Goal: Transaction & Acquisition: Purchase product/service

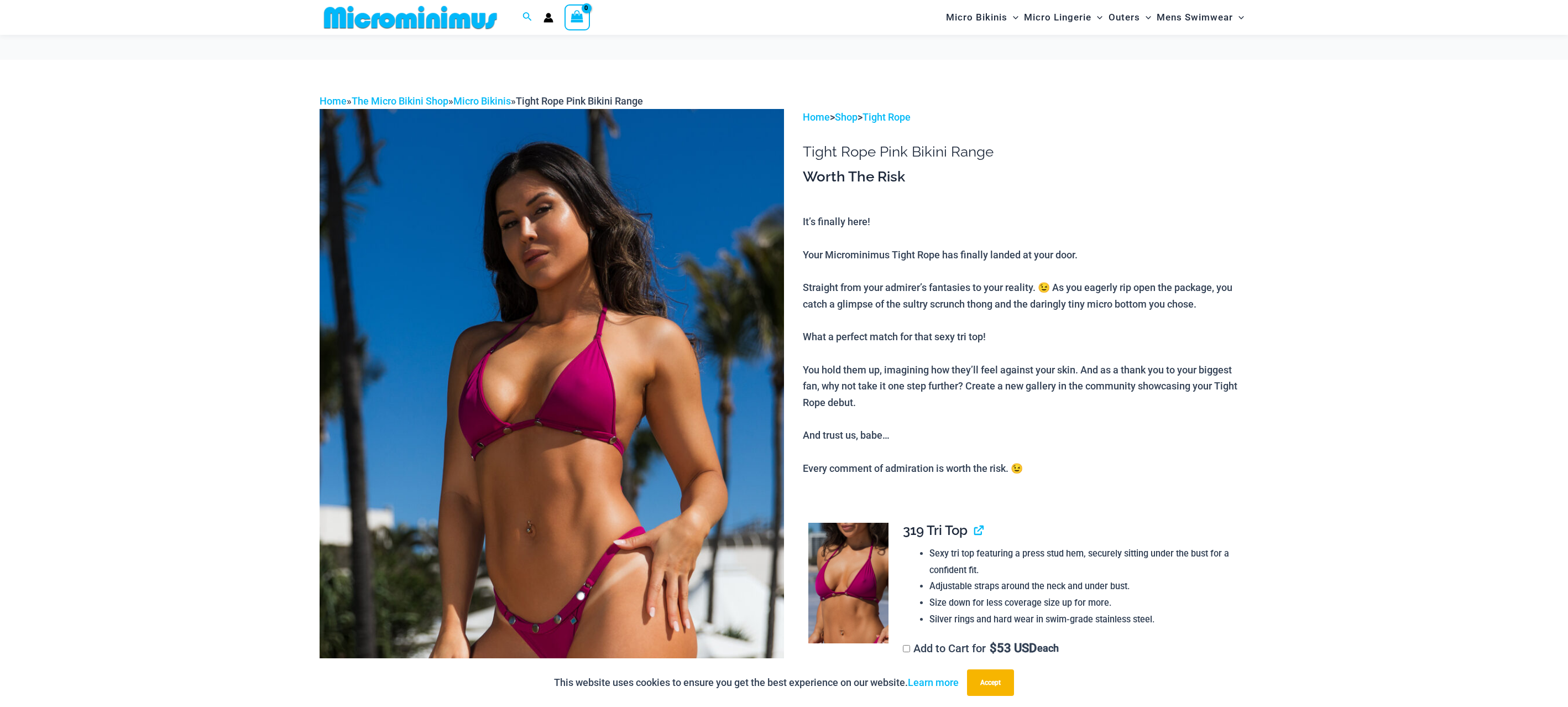
scroll to position [271, 0]
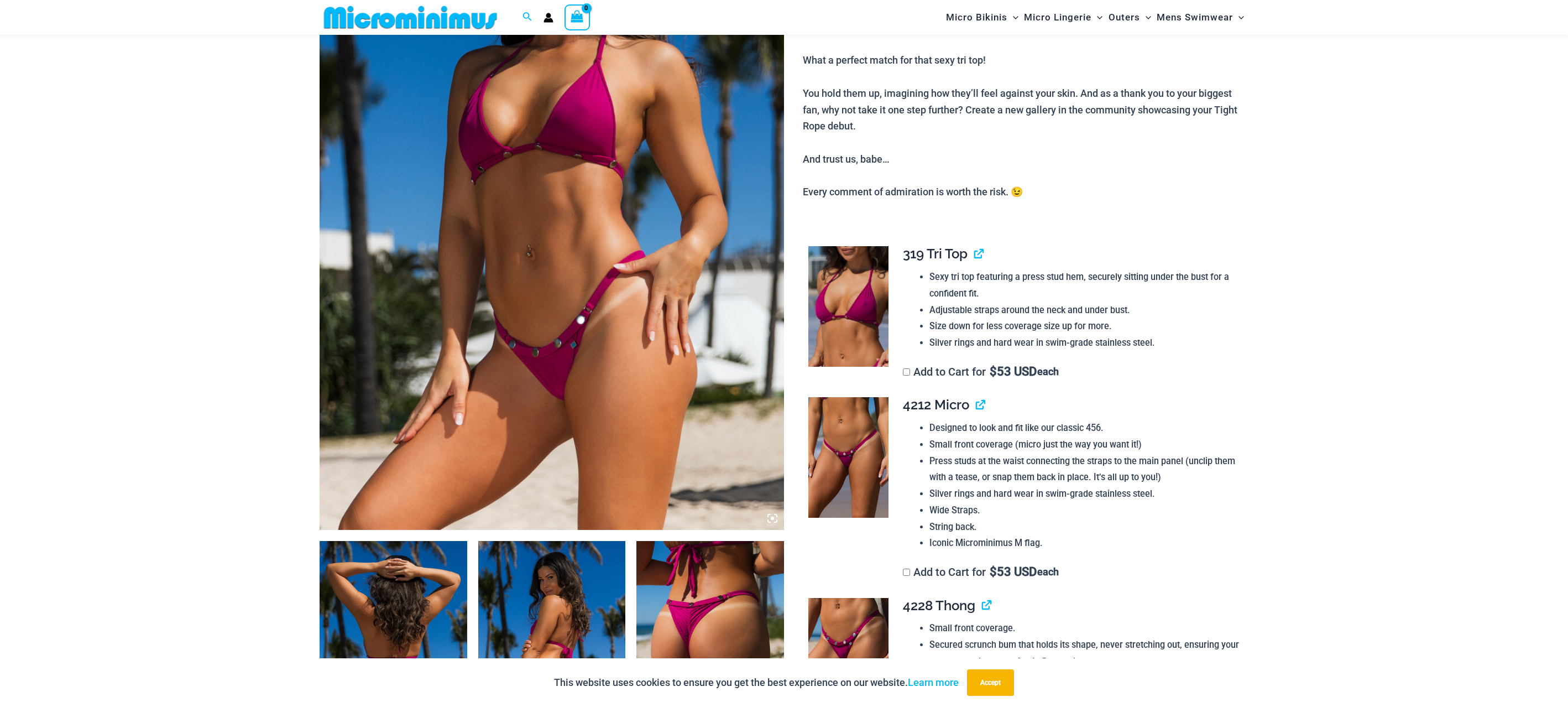
click at [637, 272] on img at bounding box center [551, 182] width 465 height 697
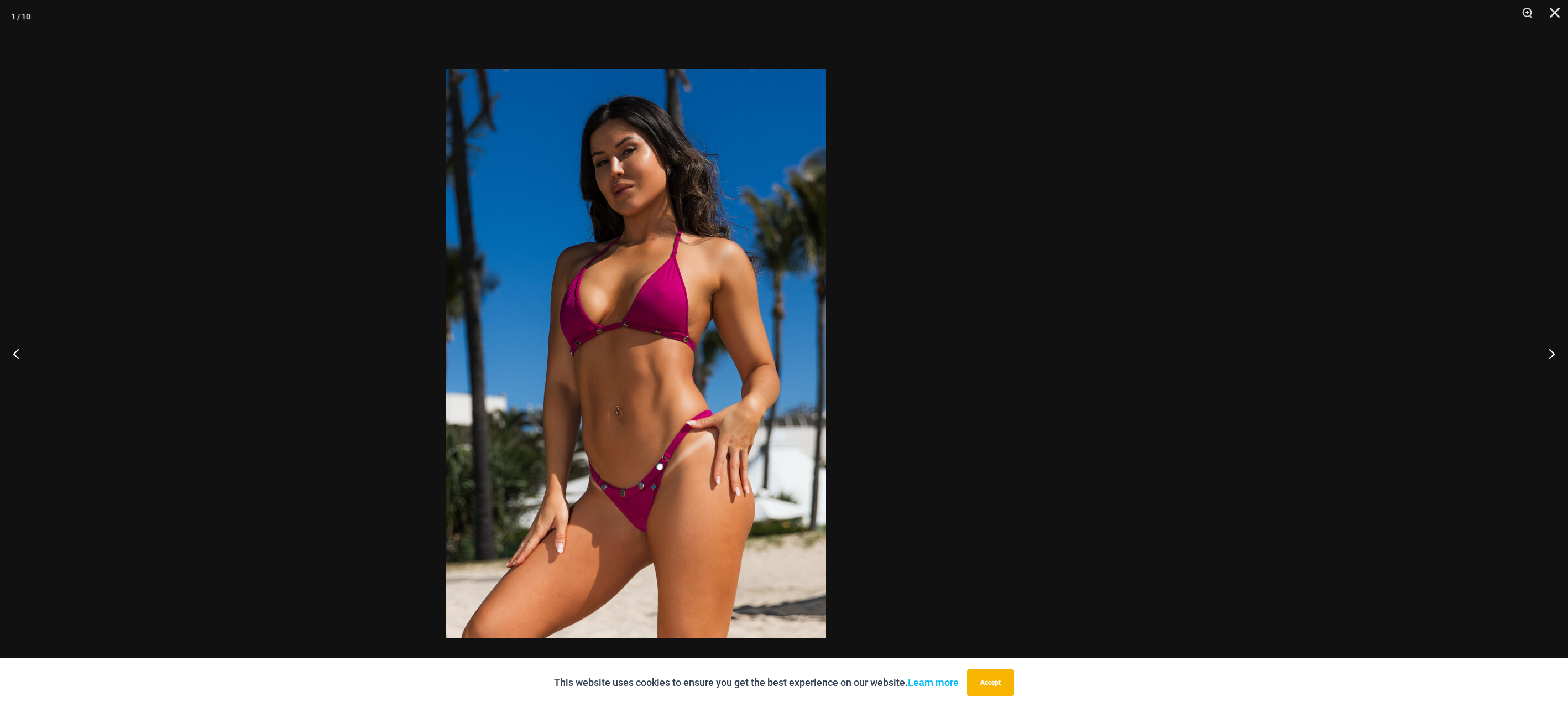
click at [916, 282] on div at bounding box center [635, 353] width 1568 height 707
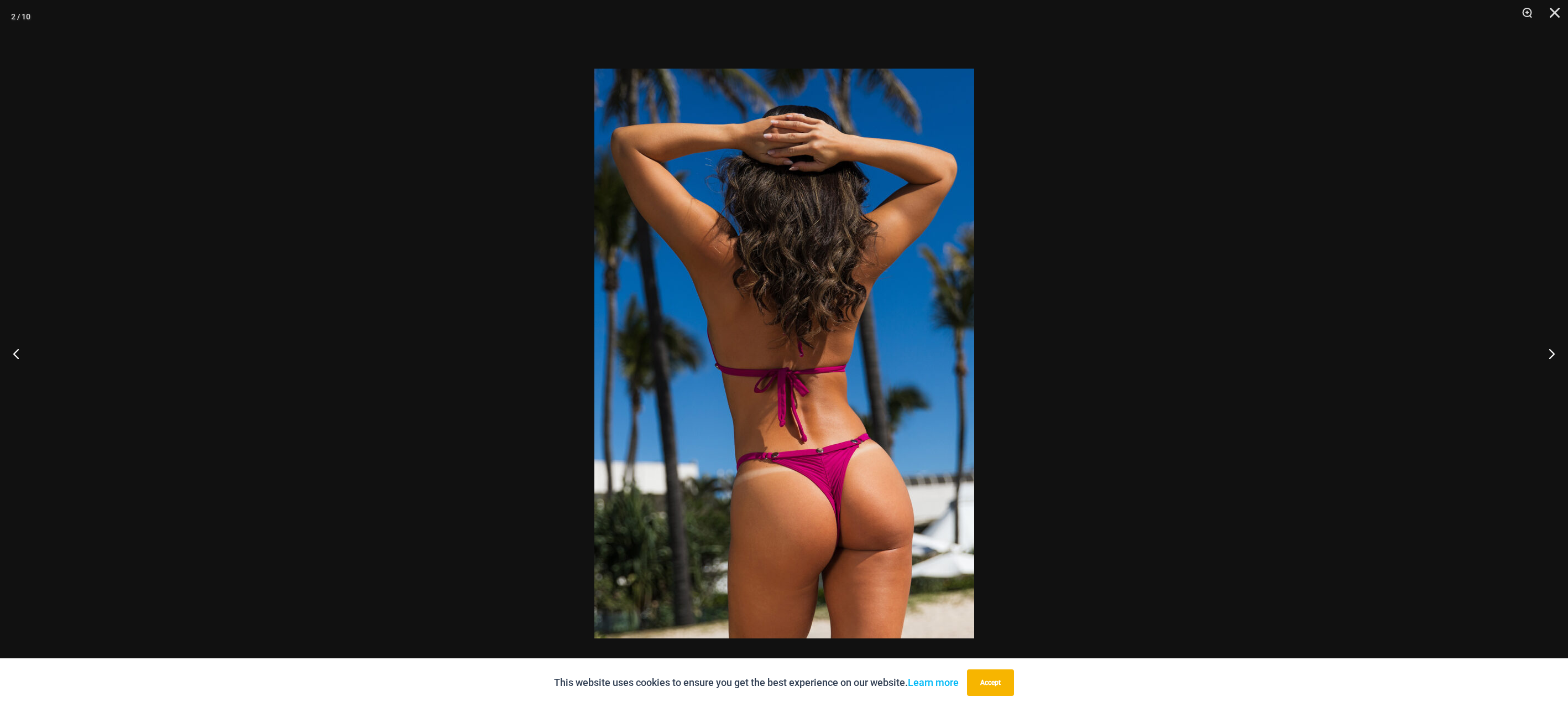
click at [1037, 337] on div at bounding box center [784, 353] width 1568 height 707
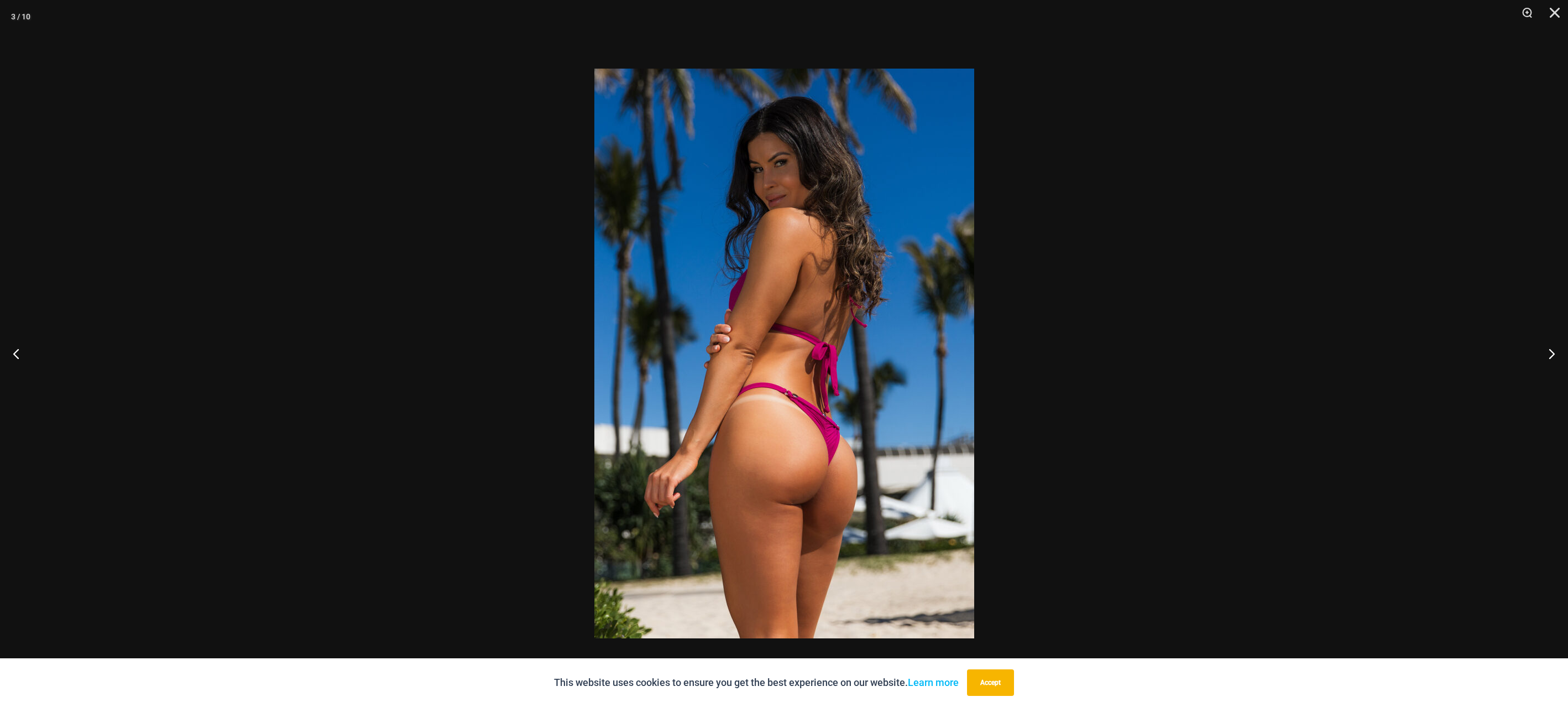
click at [928, 329] on div at bounding box center [784, 353] width 1568 height 707
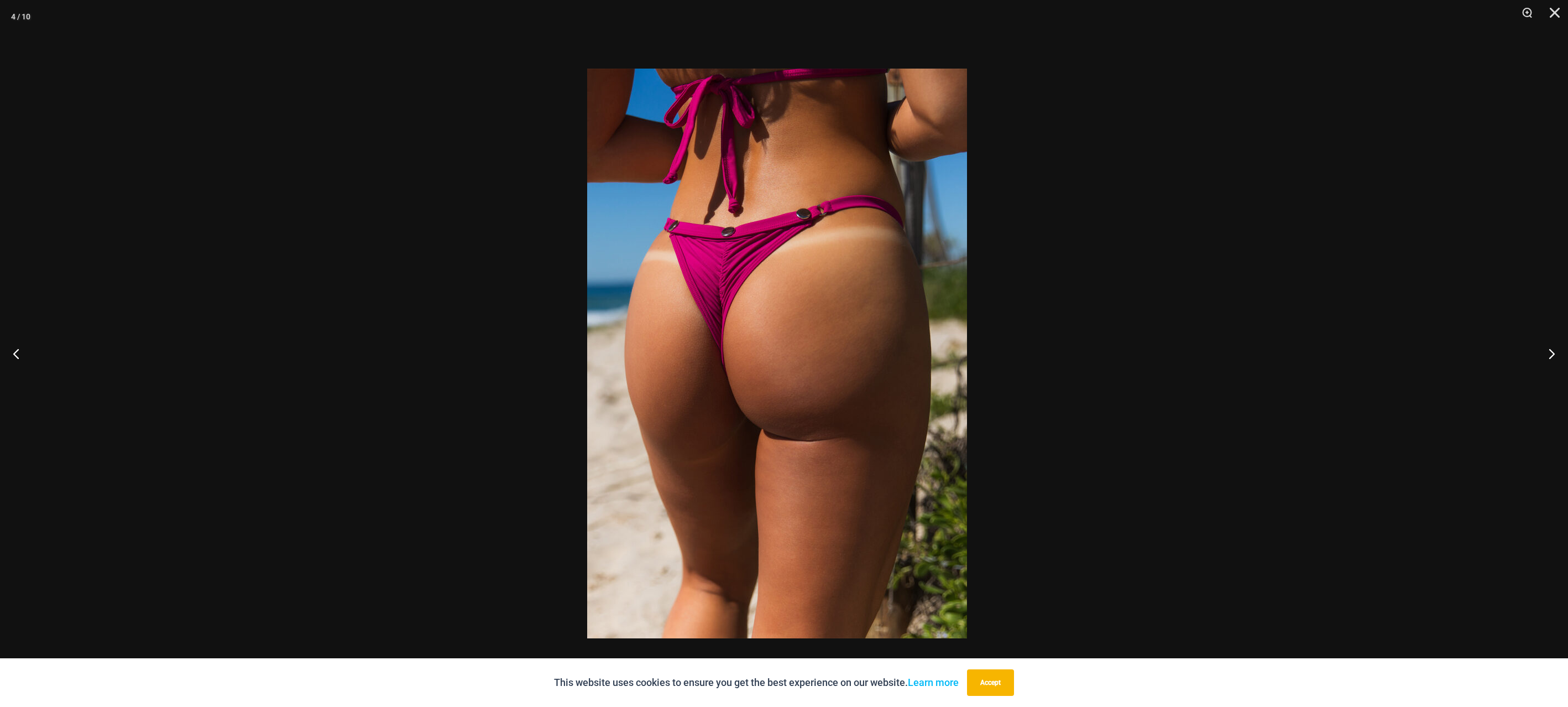
click at [1060, 337] on div at bounding box center [777, 353] width 1568 height 707
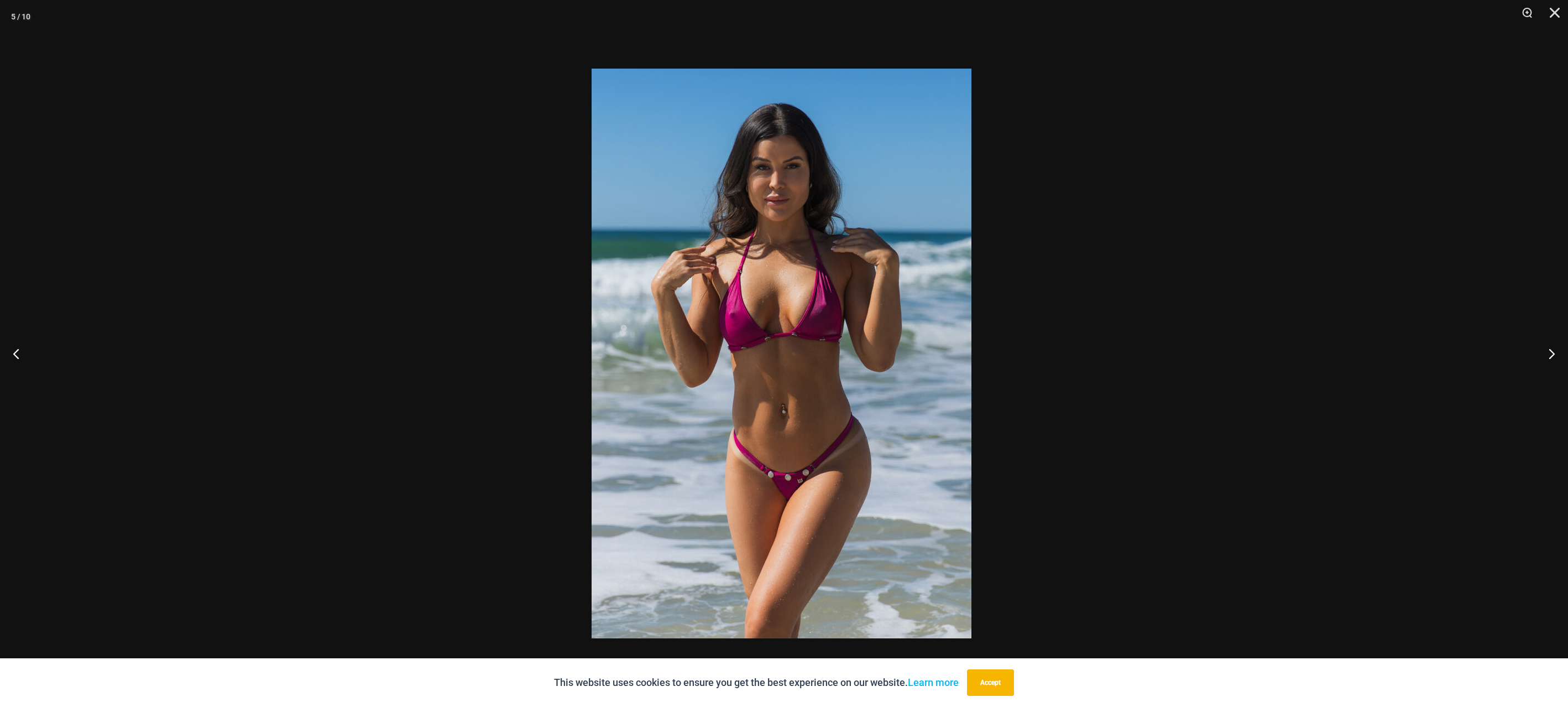
click at [1200, 351] on div at bounding box center [781, 353] width 1568 height 707
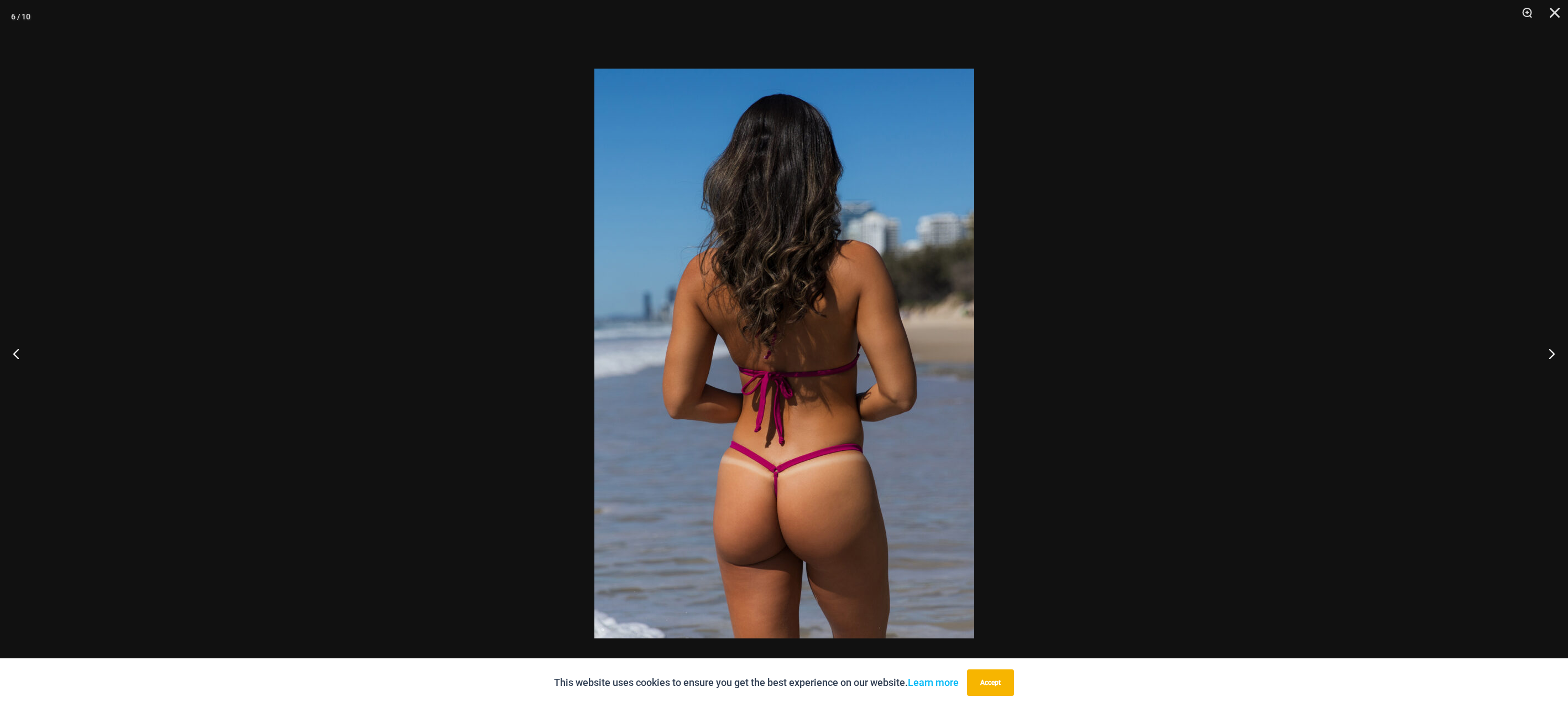
click at [1093, 343] on div at bounding box center [784, 353] width 1568 height 707
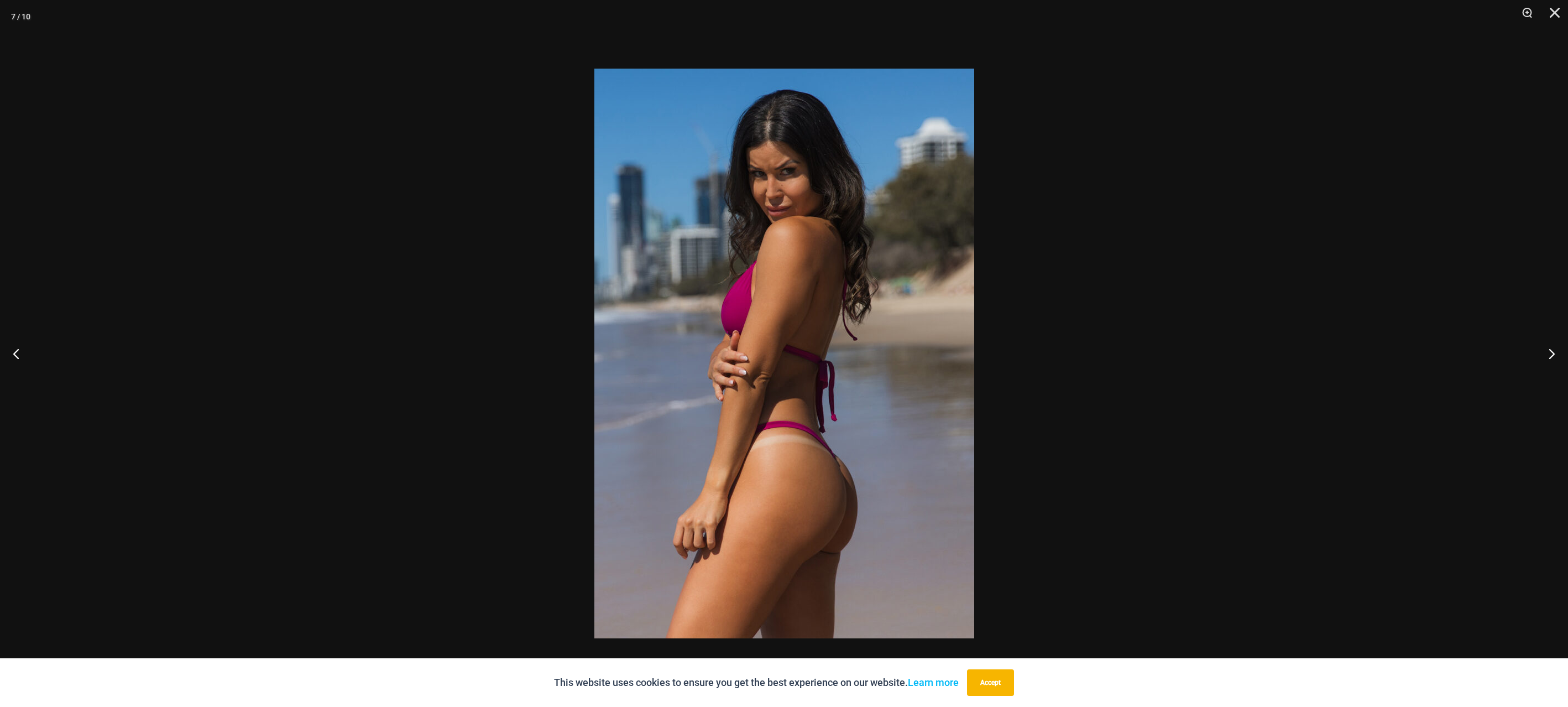
click at [1466, 259] on div at bounding box center [784, 353] width 1568 height 707
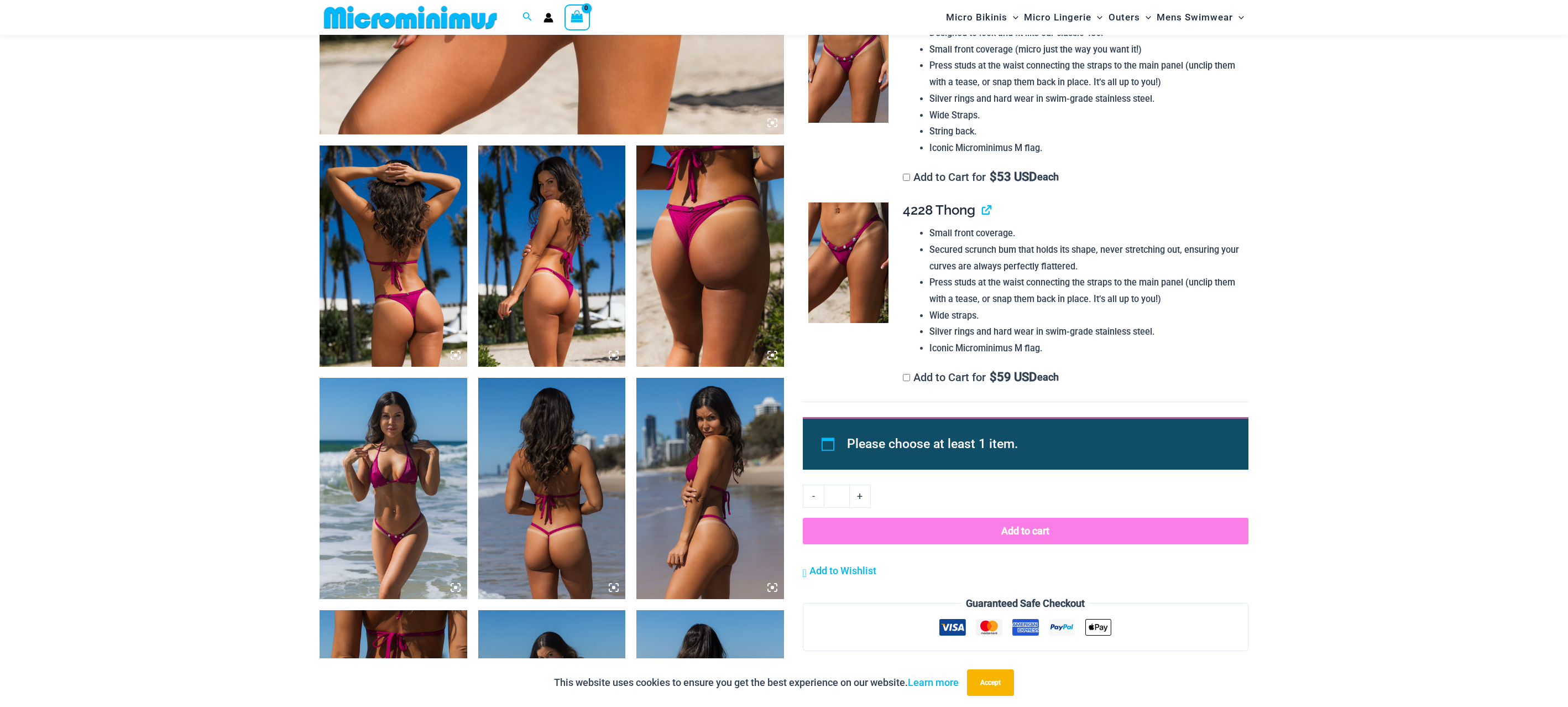
scroll to position [655, 0]
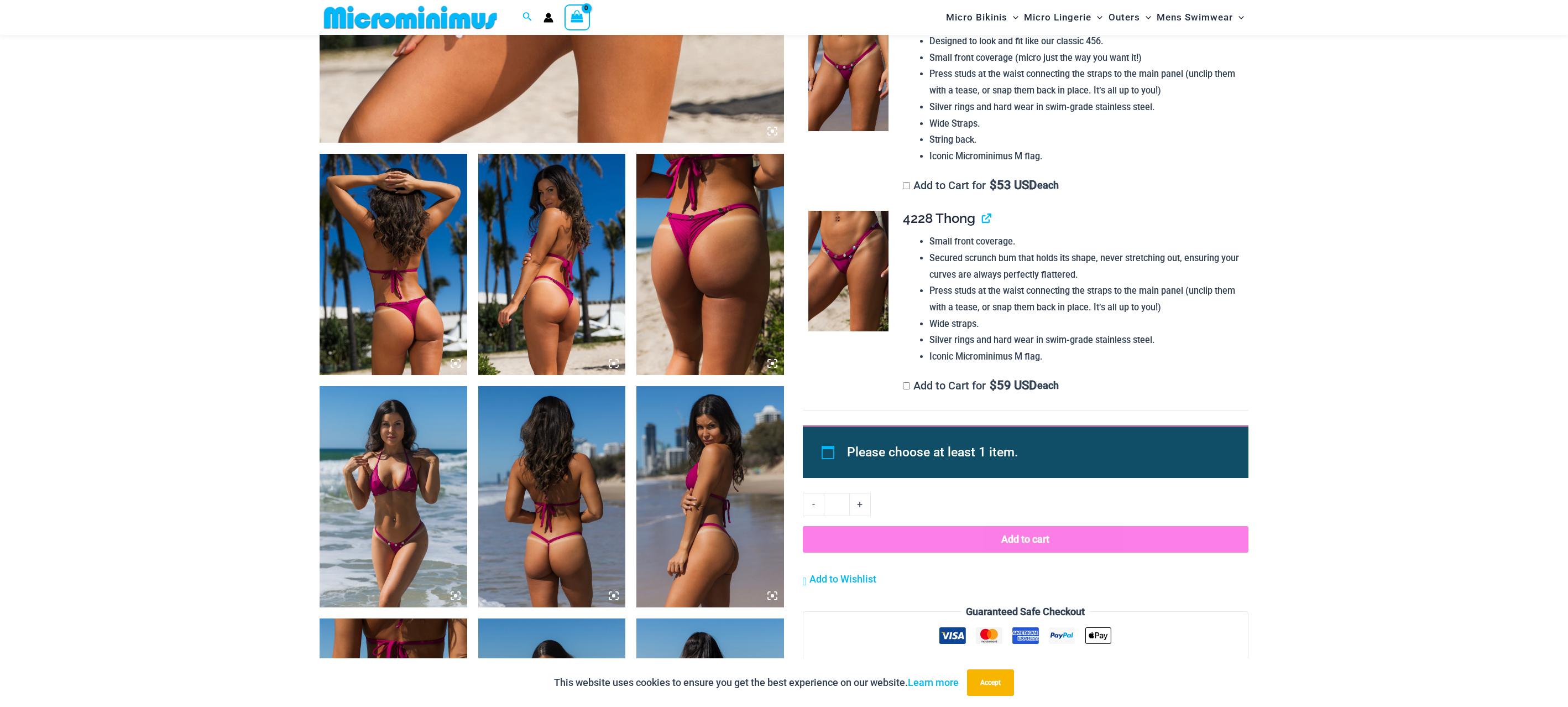
click at [867, 259] on img at bounding box center [848, 270] width 80 height 120
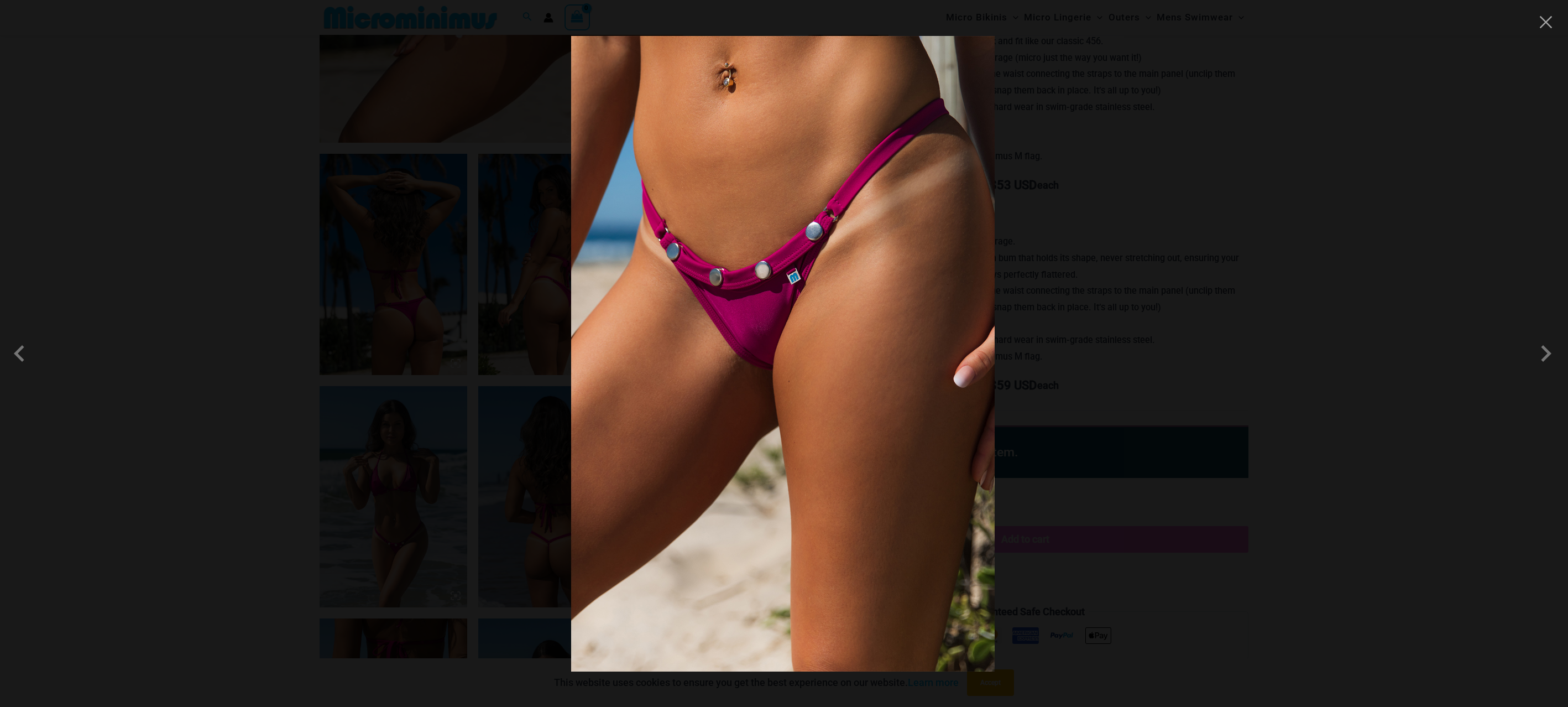
click at [786, 321] on img at bounding box center [782, 354] width 423 height 636
click at [1138, 271] on div at bounding box center [784, 353] width 1568 height 707
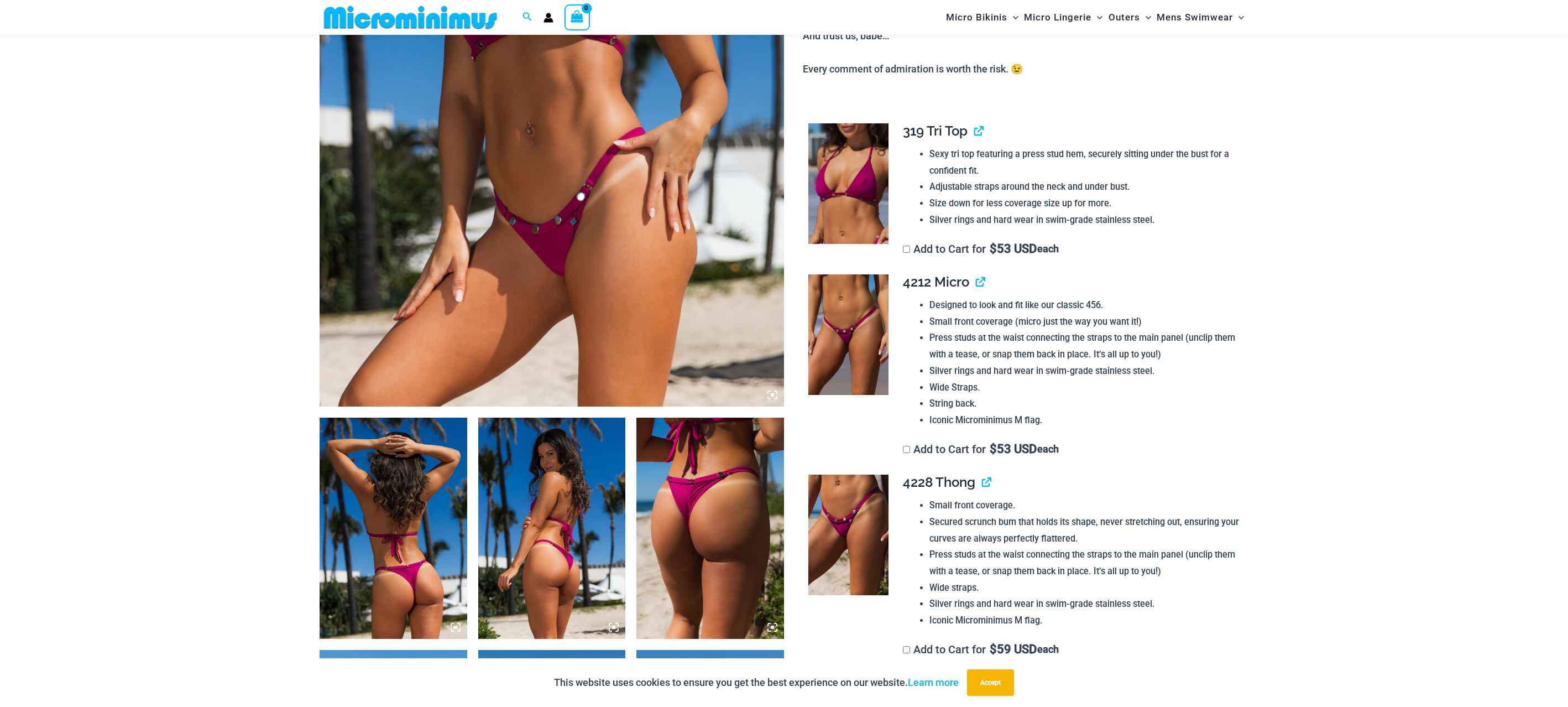
scroll to position [378, 0]
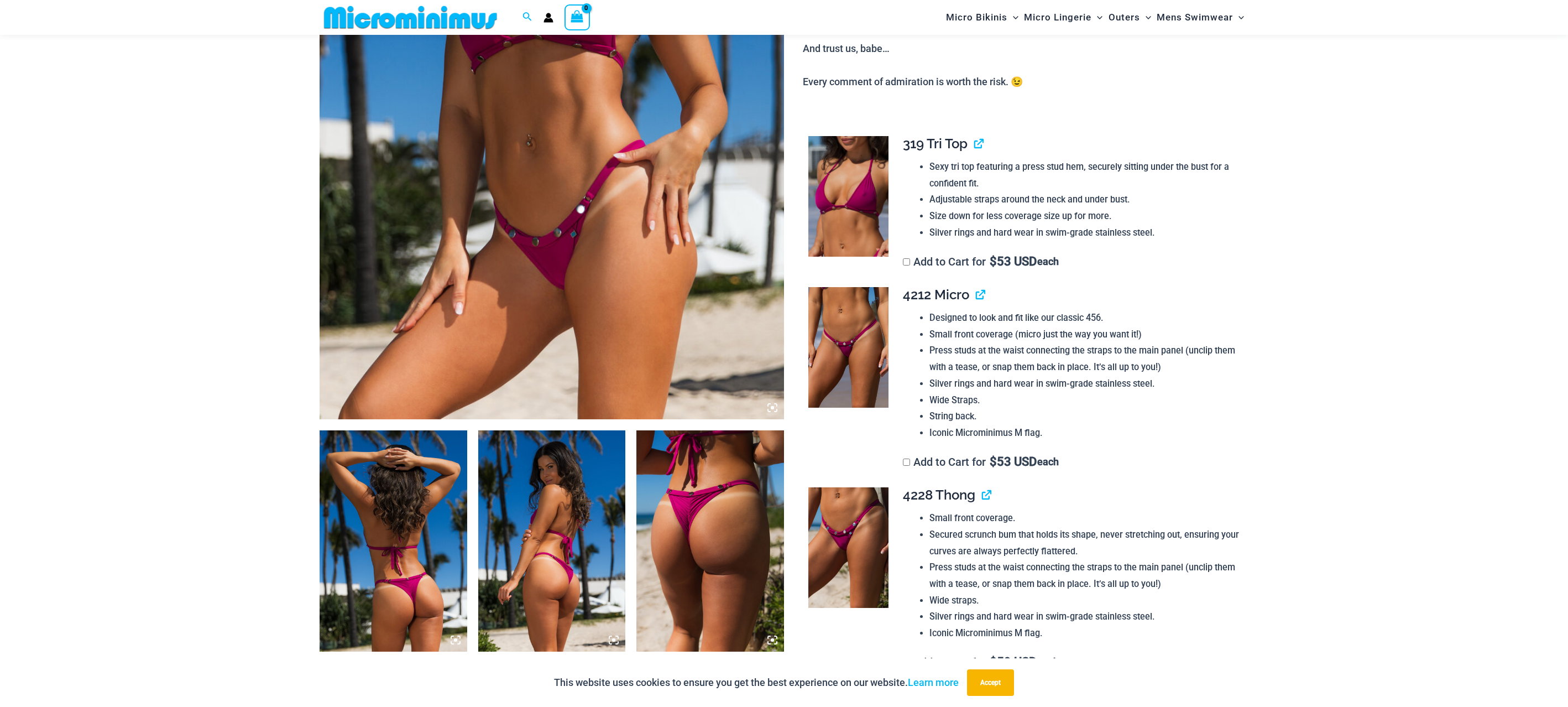
click at [858, 341] on img at bounding box center [848, 347] width 80 height 120
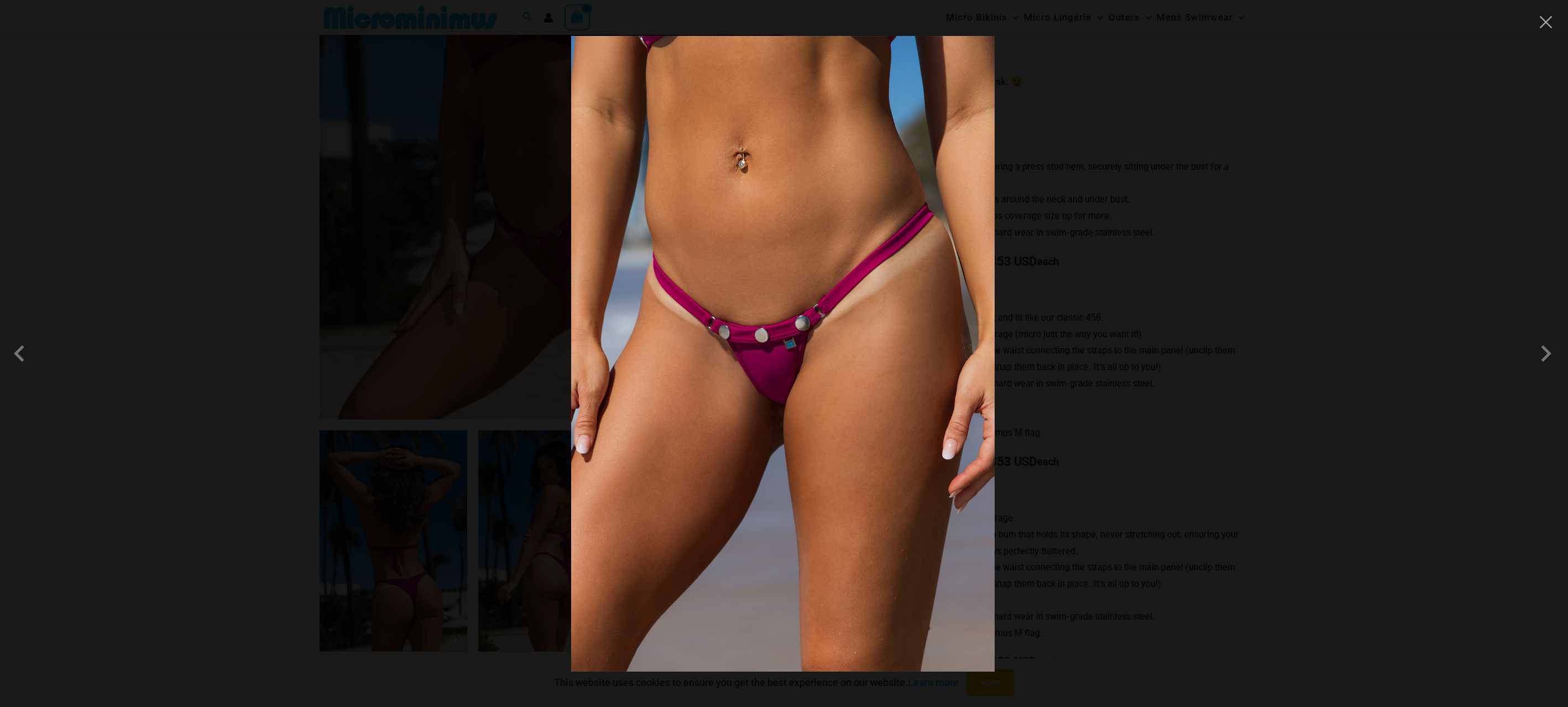
click at [1106, 185] on div at bounding box center [784, 353] width 1568 height 707
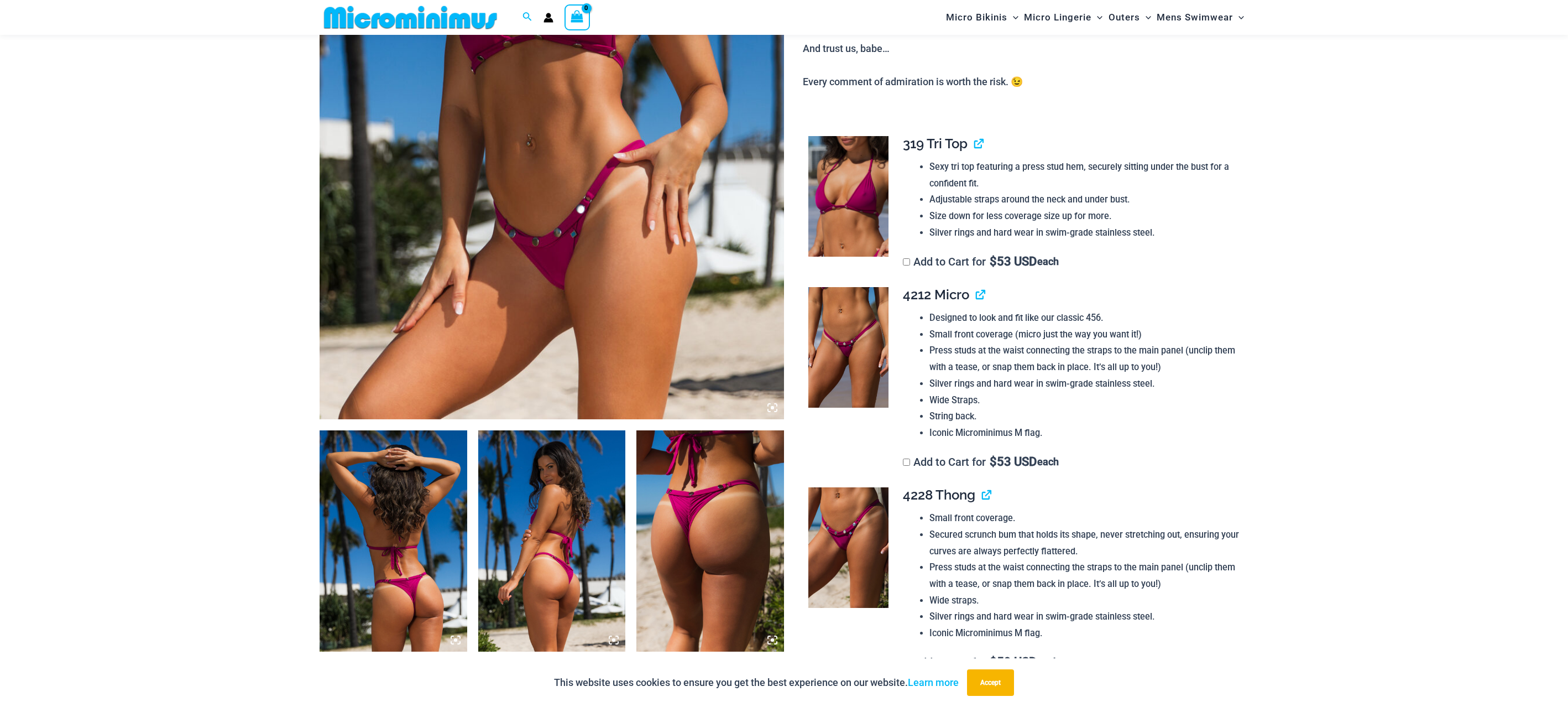
click at [904, 161] on div "Sexy tri top featuring a press stud hem, securely sitting under the bust for a …" at bounding box center [1071, 200] width 337 height 83
click at [887, 169] on img at bounding box center [848, 196] width 80 height 120
